Goal: Find specific page/section: Find specific page/section

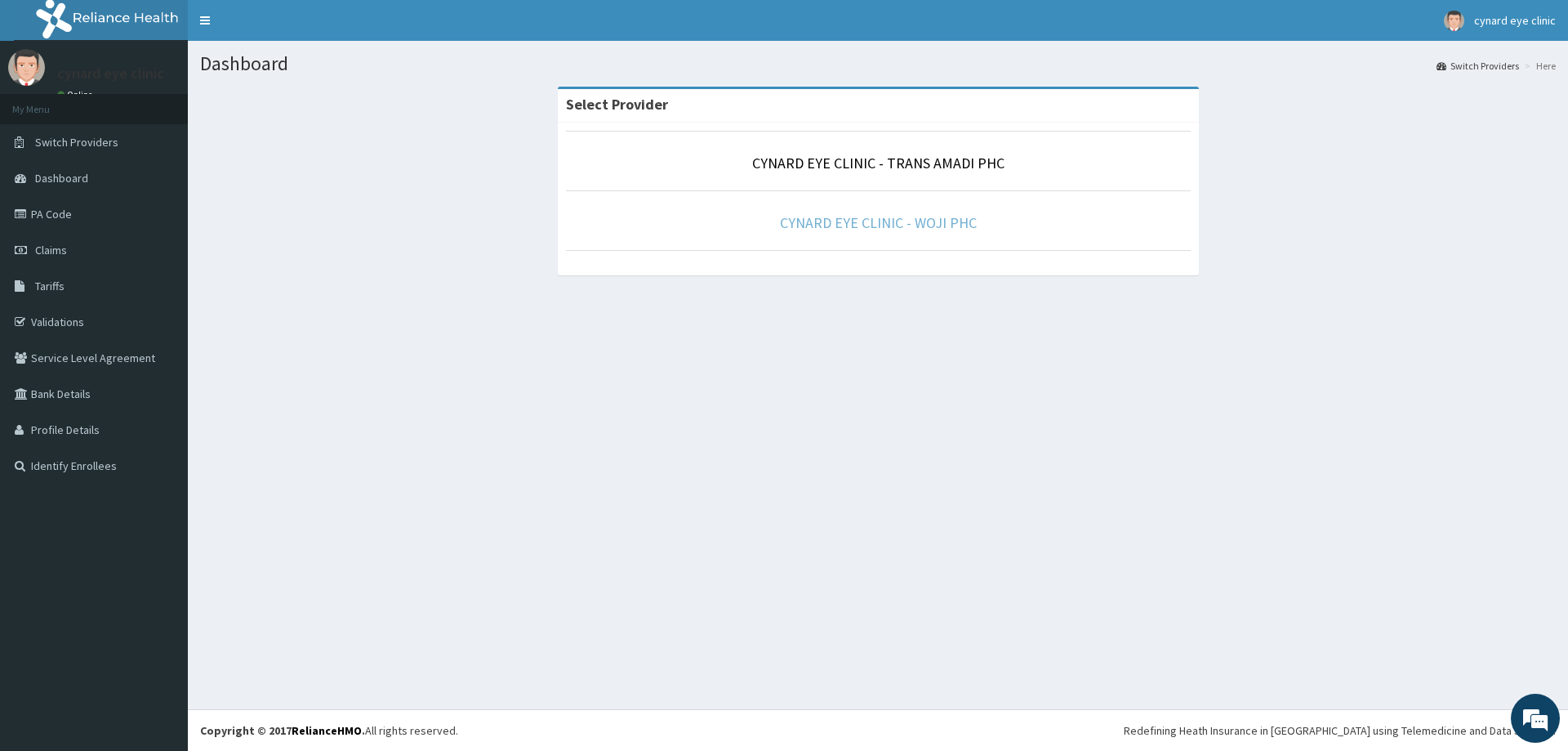
click at [878, 218] on link "CYNARD EYE CLINIC - WOJI PHC" at bounding box center [879, 222] width 197 height 19
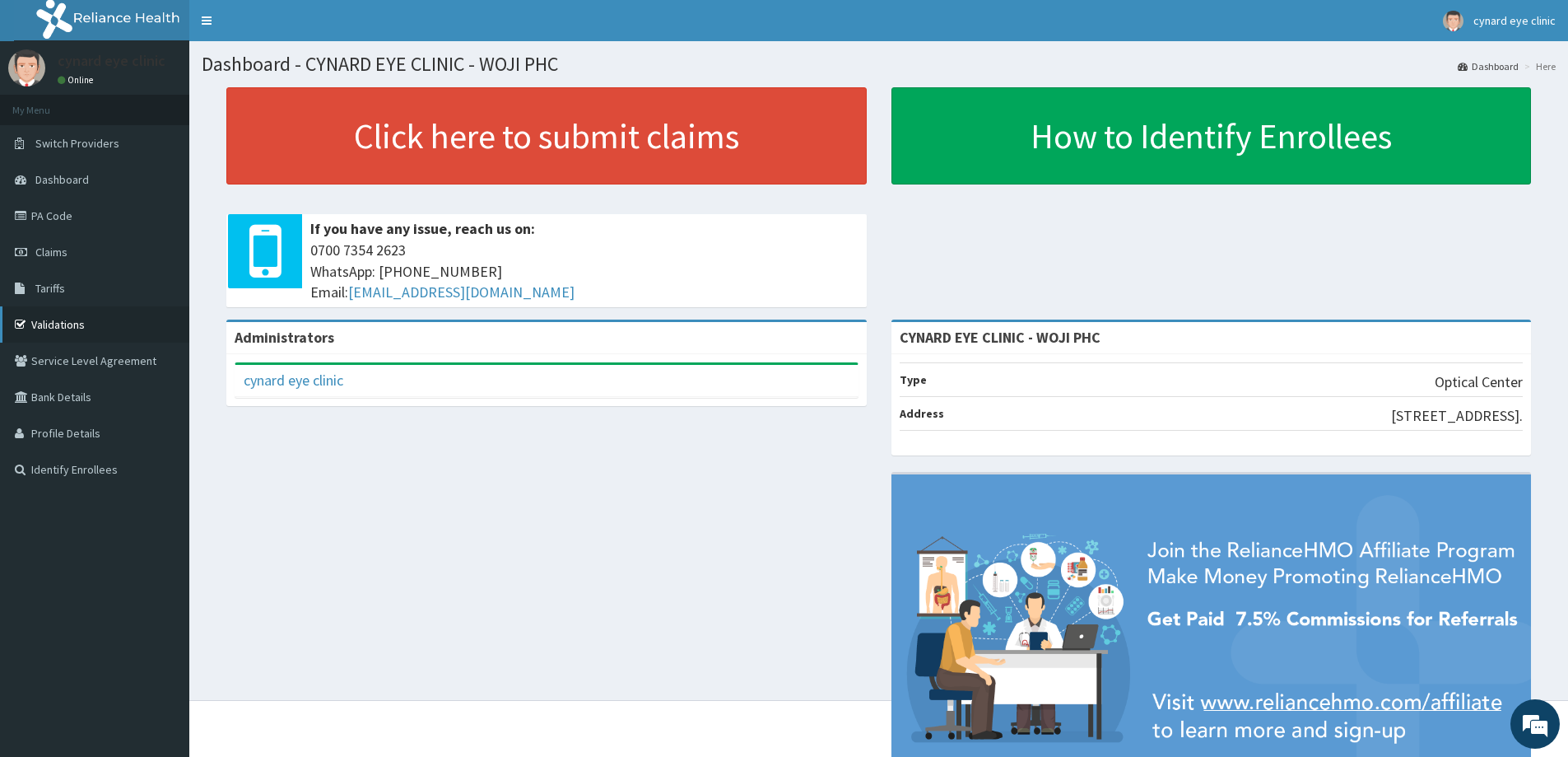
click at [47, 324] on link "Validations" at bounding box center [94, 325] width 189 height 36
